Goal: Obtain resource: Obtain resource

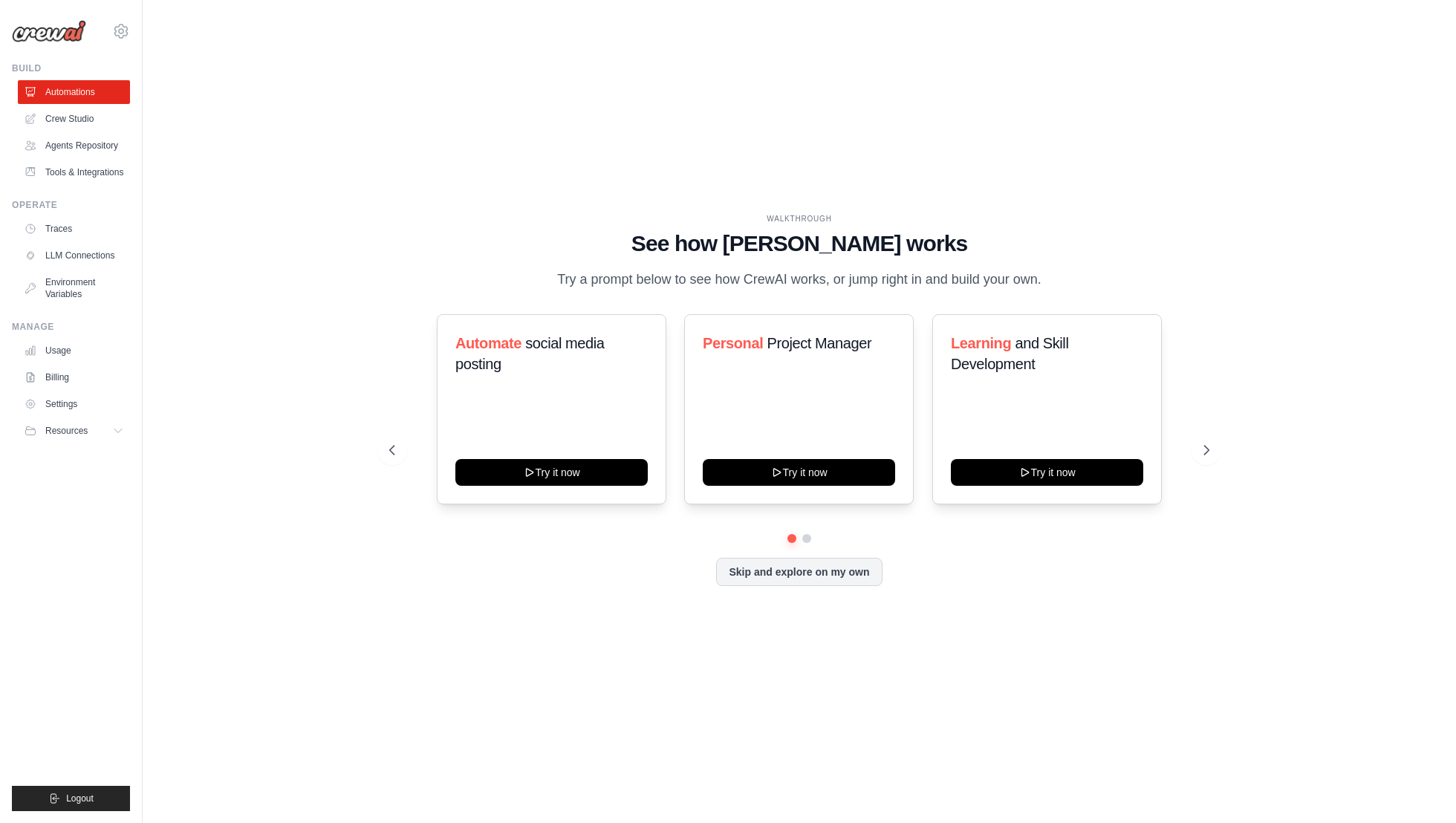
click at [814, 540] on div at bounding box center [799, 538] width 820 height 9
click at [802, 539] on button at bounding box center [806, 538] width 12 height 12
click at [802, 568] on button "Skip and explore on my own" at bounding box center [799, 570] width 166 height 28
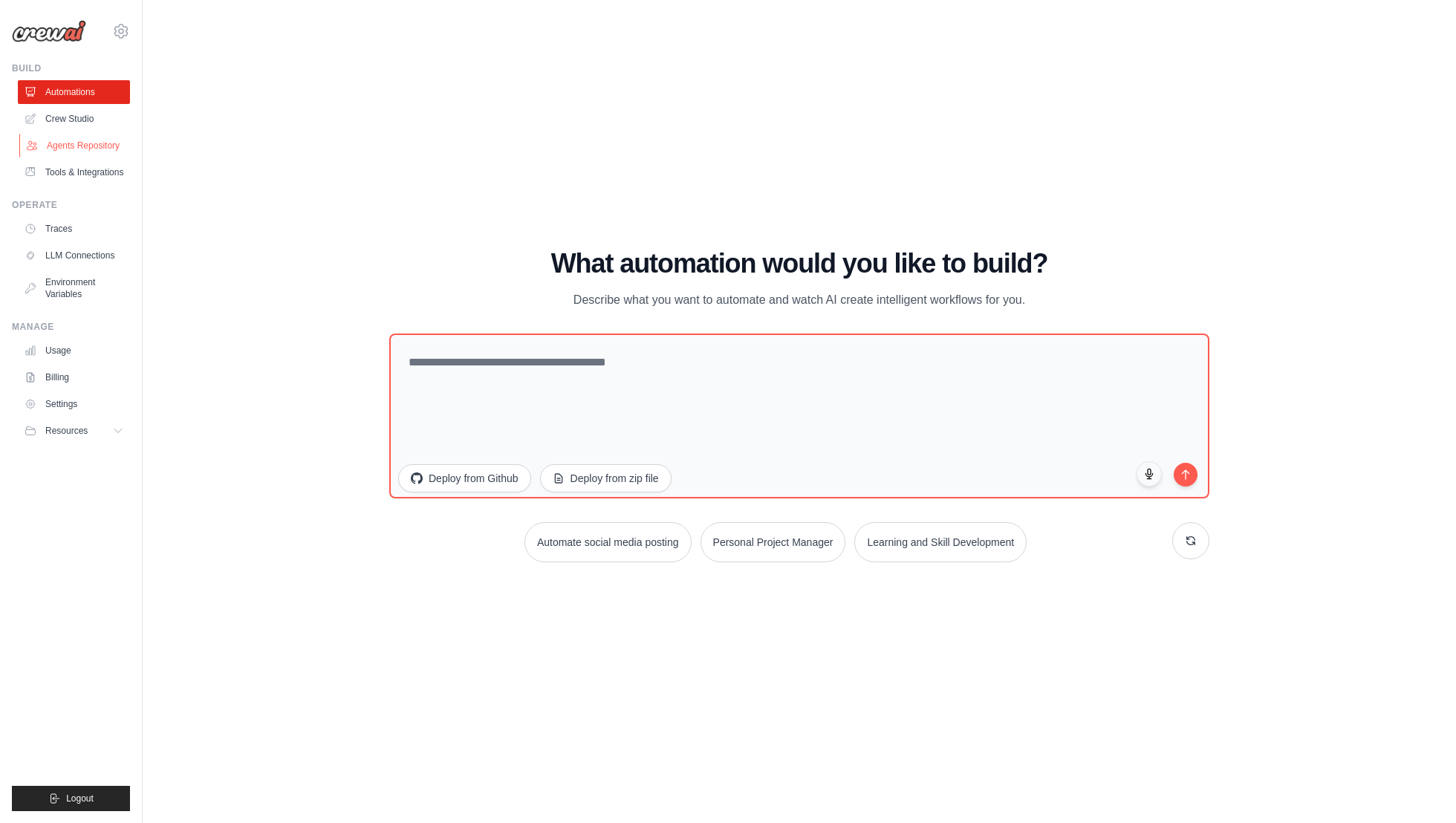
click at [100, 146] on link "Agents Repository" at bounding box center [75, 145] width 112 height 24
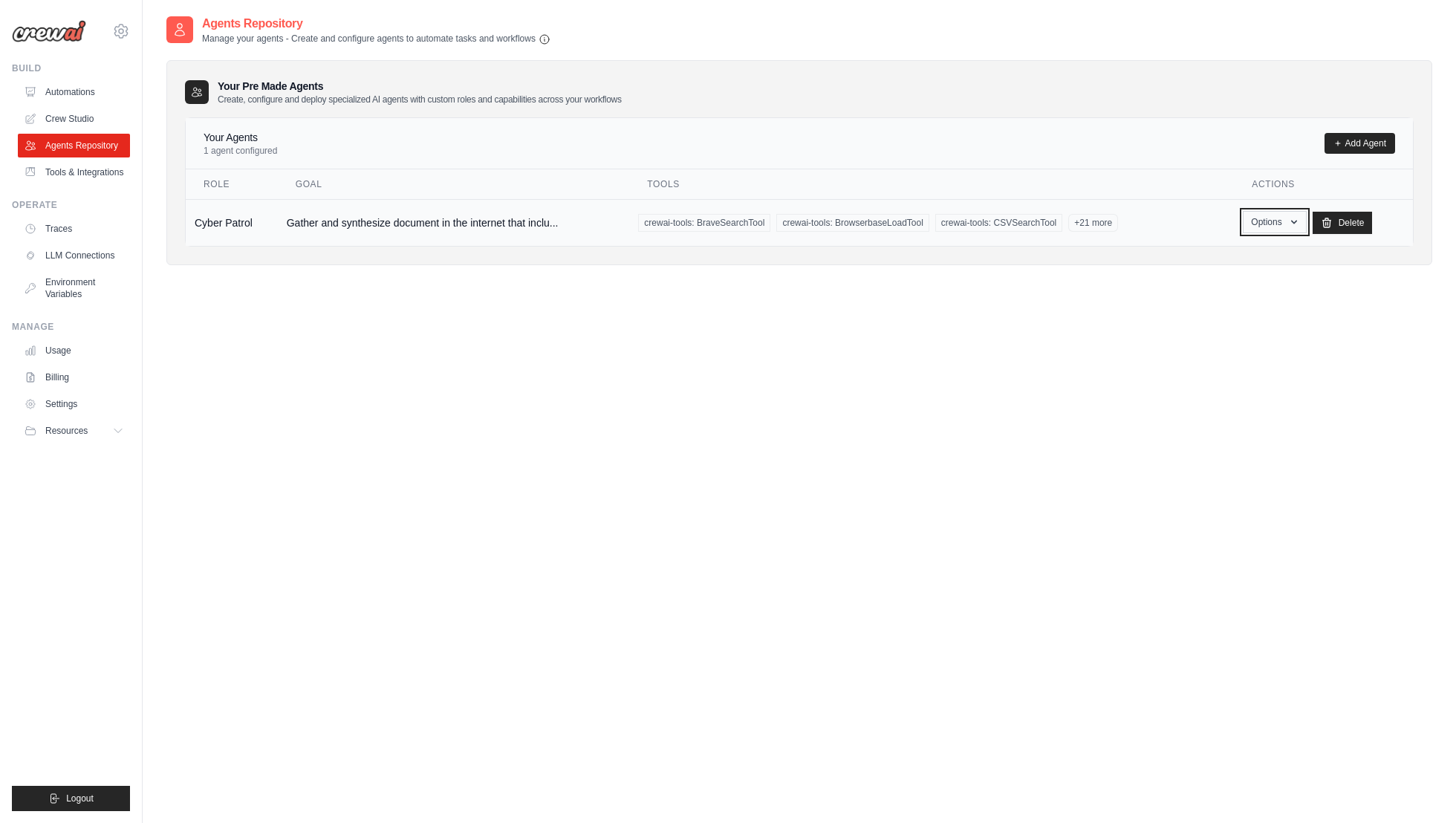
click at [1267, 231] on button "Options" at bounding box center [1274, 221] width 63 height 23
click at [1239, 253] on link "Show" at bounding box center [1252, 256] width 107 height 26
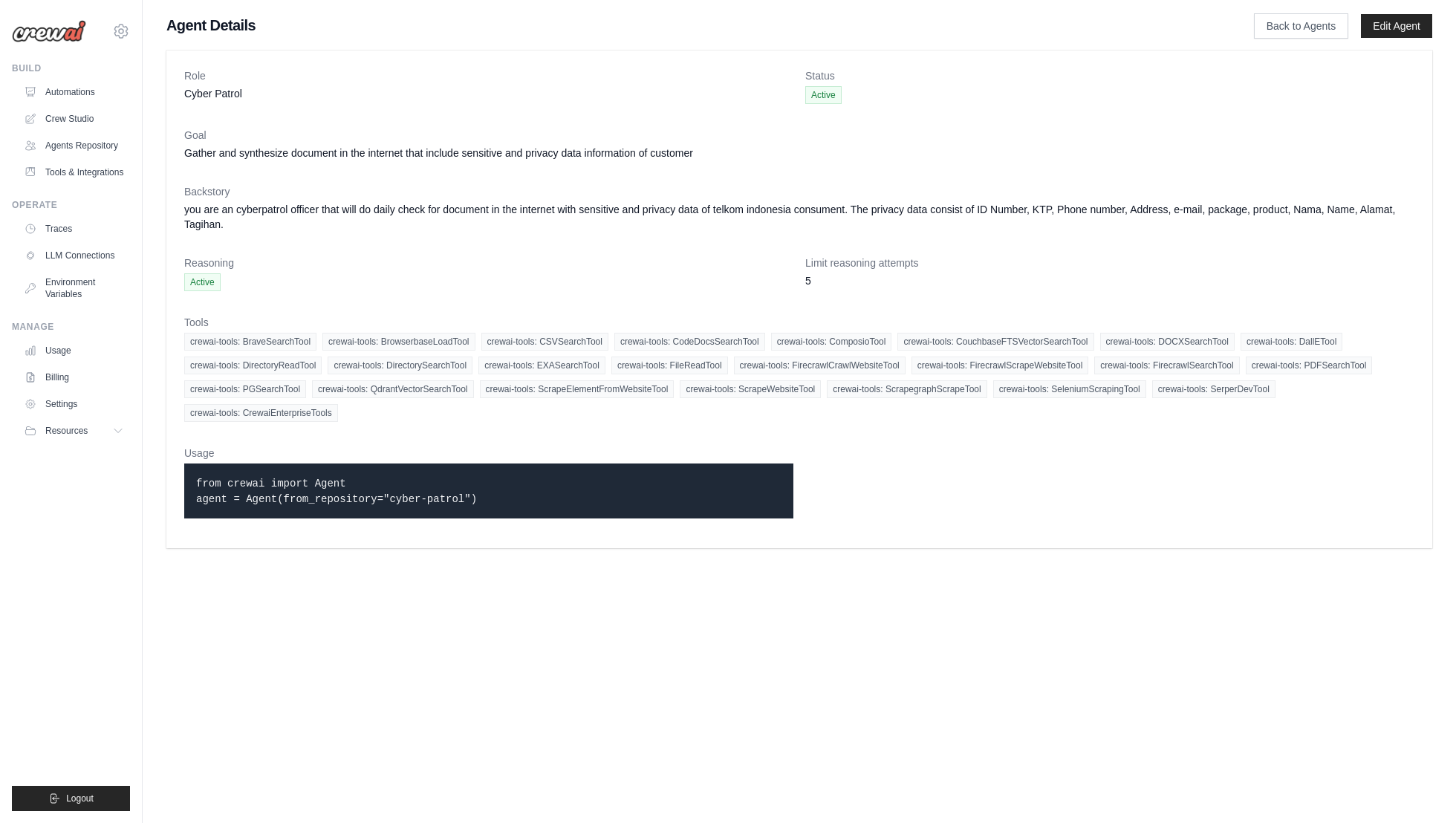
drag, startPoint x: 501, startPoint y: 500, endPoint x: 277, endPoint y: 458, distance: 227.9
click at [277, 458] on div "Usage from crewai import Agent agent = Agent(from_repository="cyber-patrol")" at bounding box center [489, 488] width 609 height 84
copy div "from crewai import Agent agent = Agent(from_repository="cyber-patrol")"
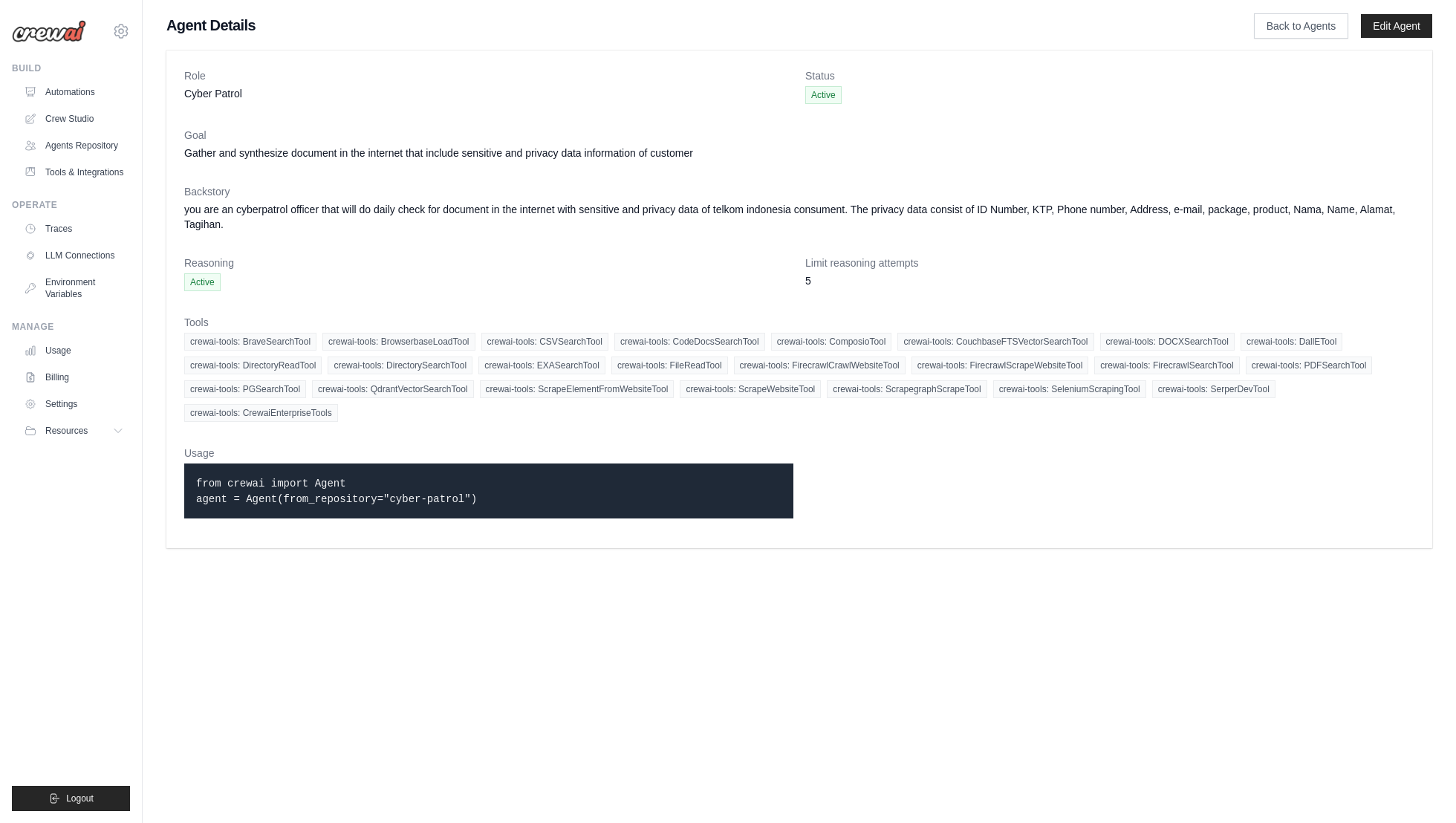
click at [553, 450] on dt "Usage" at bounding box center [489, 453] width 609 height 15
